Goal: Task Accomplishment & Management: Use online tool/utility

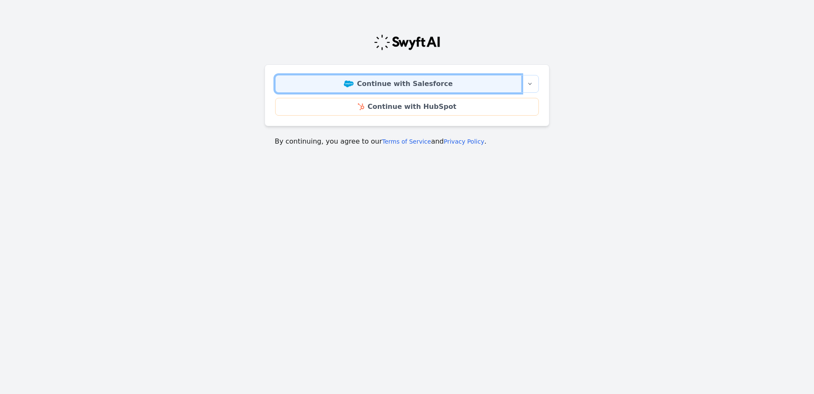
click at [433, 84] on link "Continue with Salesforce" at bounding box center [398, 84] width 246 height 18
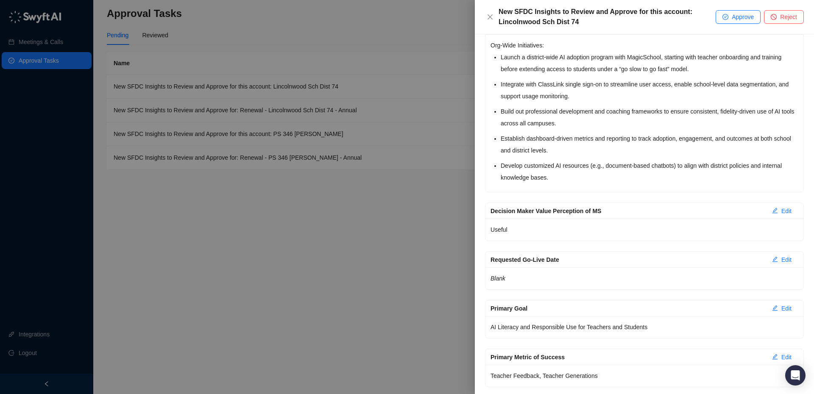
scroll to position [1075, 0]
click at [734, 20] on span "Approve" at bounding box center [743, 16] width 22 height 9
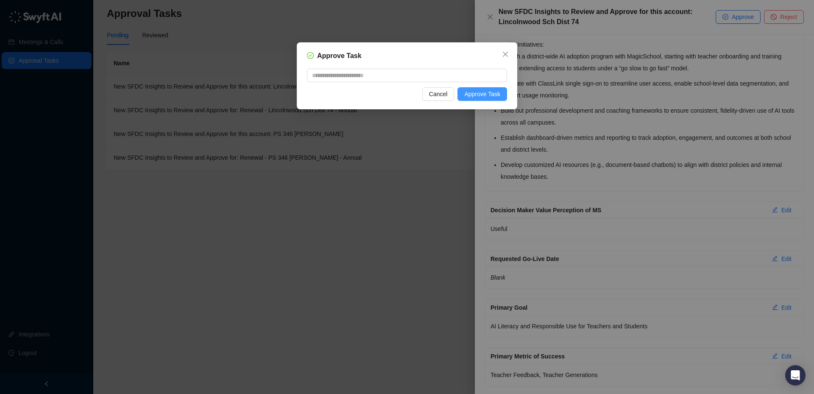
click at [481, 97] on span "Approve Task" at bounding box center [482, 93] width 36 height 9
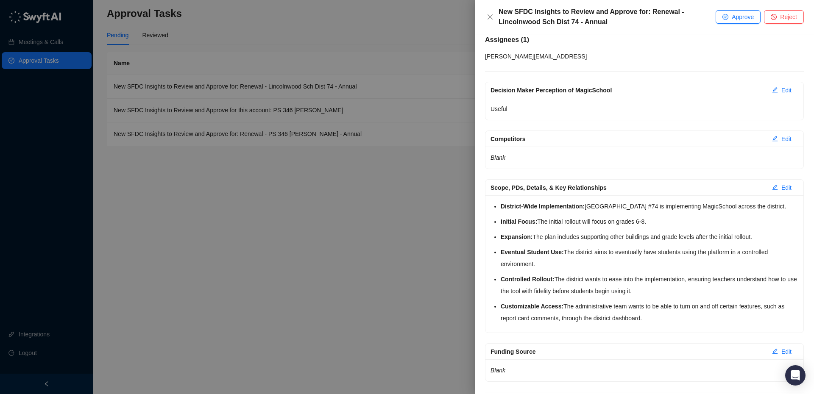
scroll to position [148, 0]
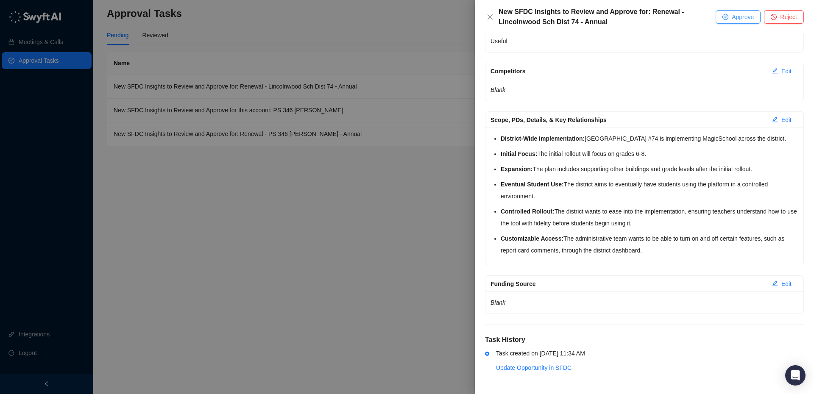
click at [743, 19] on span "Approve" at bounding box center [743, 16] width 22 height 9
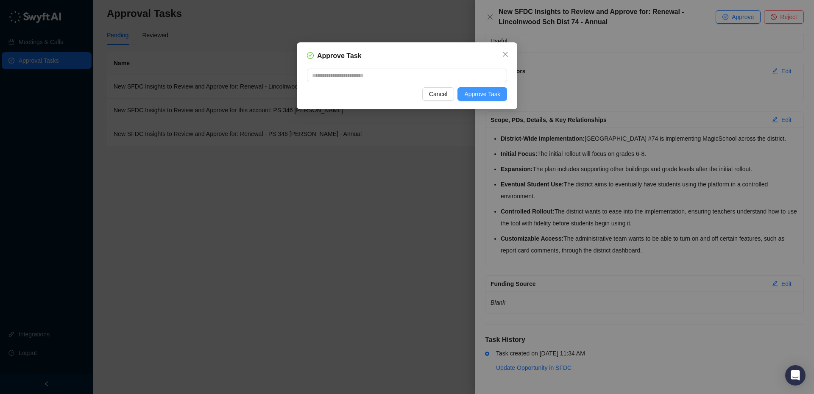
click at [489, 95] on span "Approve Task" at bounding box center [482, 93] width 36 height 9
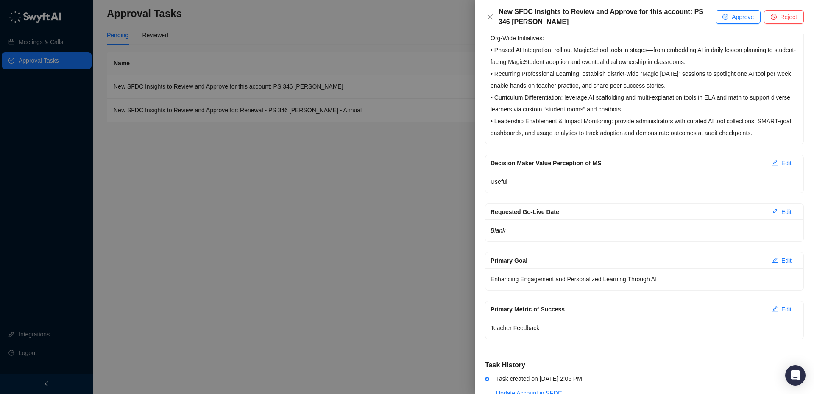
scroll to position [1202, 0]
click at [728, 17] on button "Approve" at bounding box center [738, 17] width 45 height 14
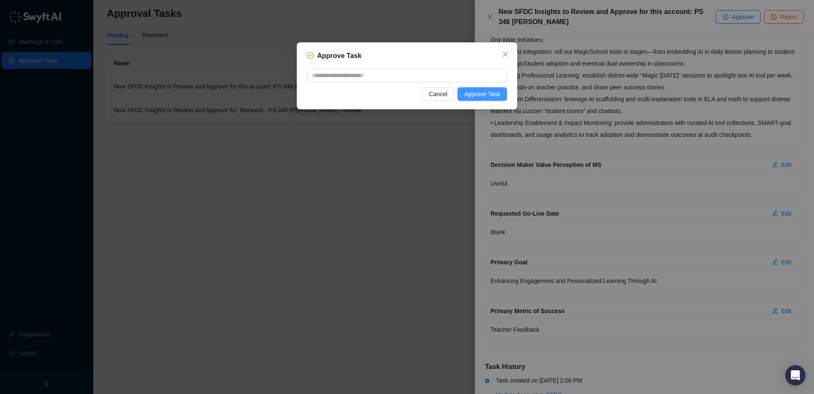
click at [492, 96] on span "Approve Task" at bounding box center [482, 93] width 36 height 9
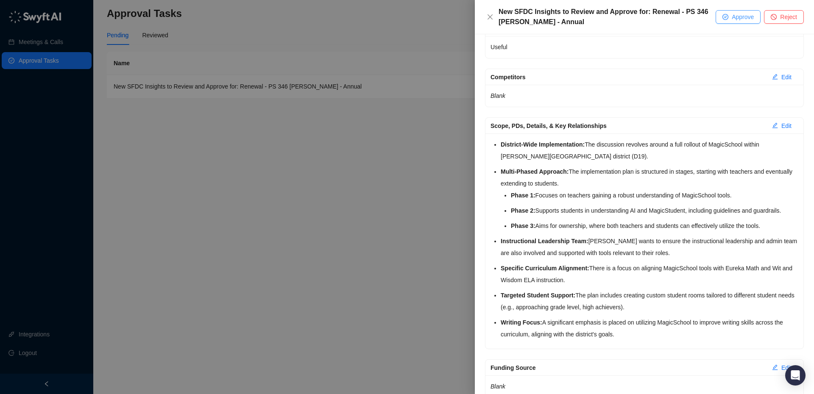
scroll to position [129, 0]
click at [736, 20] on span "Approve" at bounding box center [743, 16] width 22 height 9
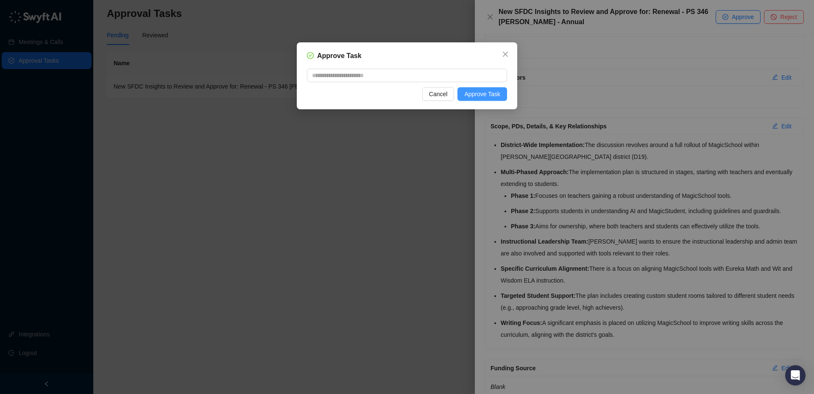
click at [495, 90] on span "Approve Task" at bounding box center [482, 93] width 36 height 9
